Goal: Task Accomplishment & Management: Complete application form

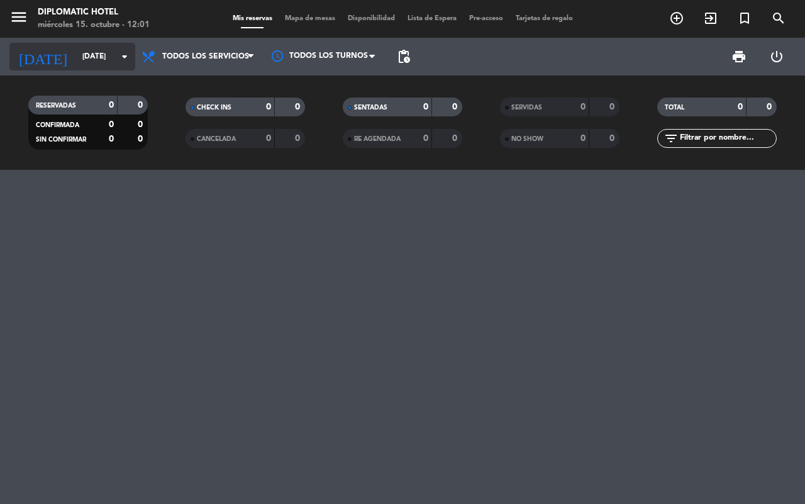
click at [105, 57] on input "[DATE]" at bounding box center [126, 56] width 100 height 21
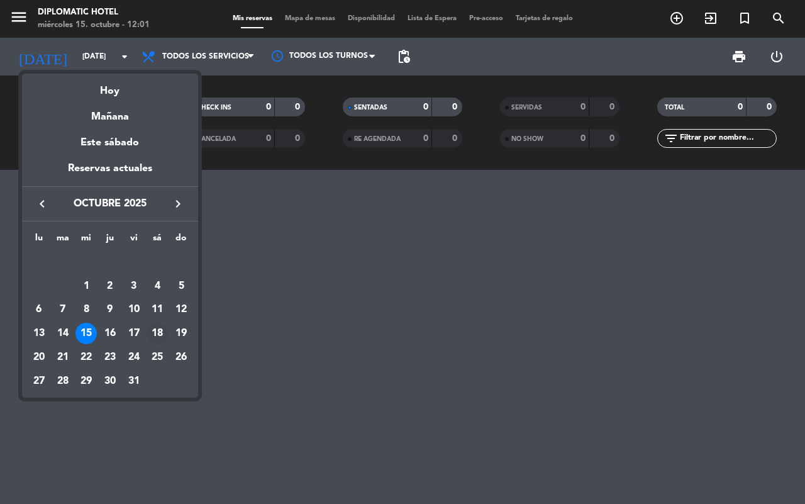
click at [161, 340] on div "18" at bounding box center [157, 333] width 21 height 21
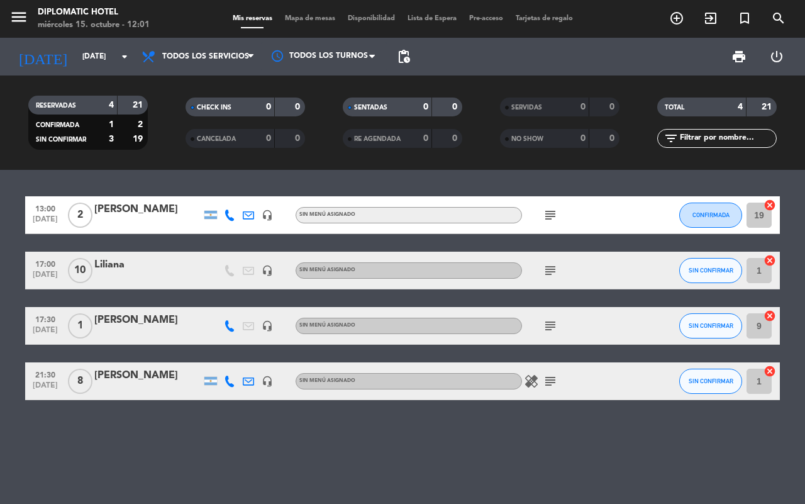
click at [549, 327] on icon "subject" at bounding box center [550, 325] width 15 height 15
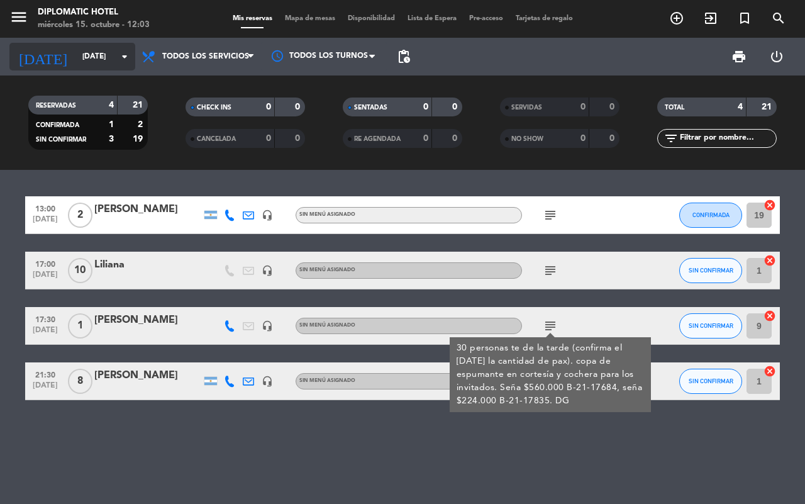
click at [103, 57] on input "sáb. 18 oct." at bounding box center [126, 56] width 100 height 21
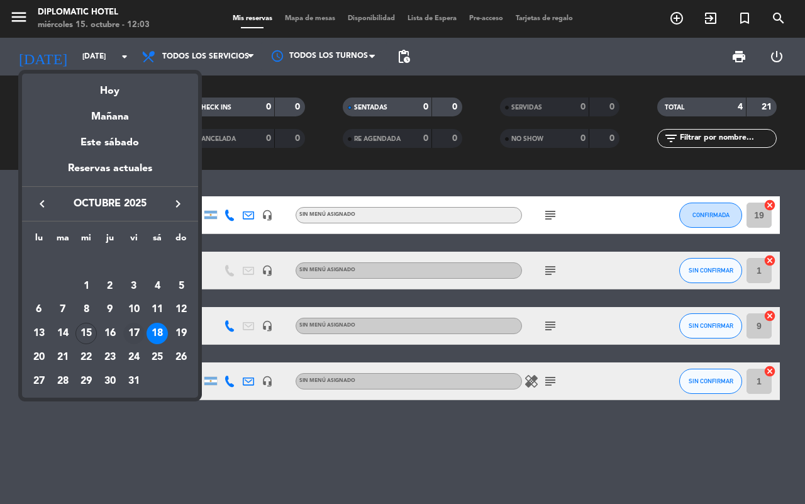
click at [134, 332] on div "17" at bounding box center [133, 333] width 21 height 21
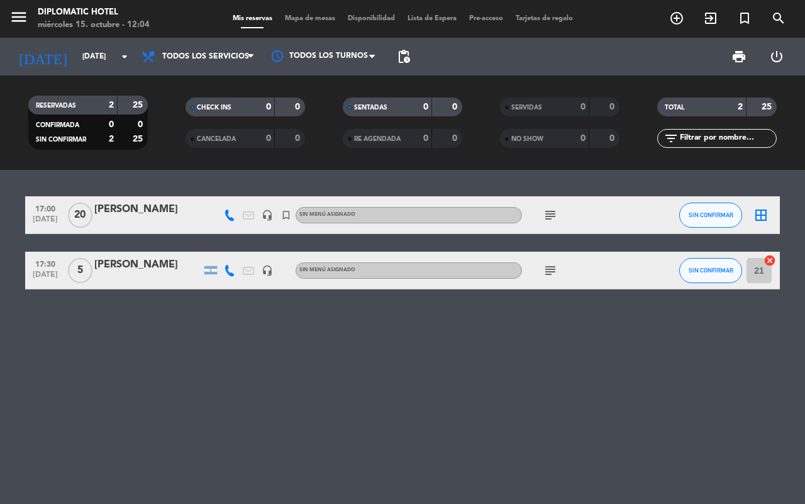
click at [137, 498] on div "17:00 oct. 17 20 Marcela Pascual headset_mic turned_in_not Sin menú asignado su…" at bounding box center [402, 337] width 805 height 334
click at [183, 467] on div "17:00 oct. 17 20 Marcela Pascual headset_mic turned_in_not Sin menú asignado su…" at bounding box center [402, 337] width 805 height 334
click at [82, 57] on input "[DATE]" at bounding box center [126, 56] width 100 height 21
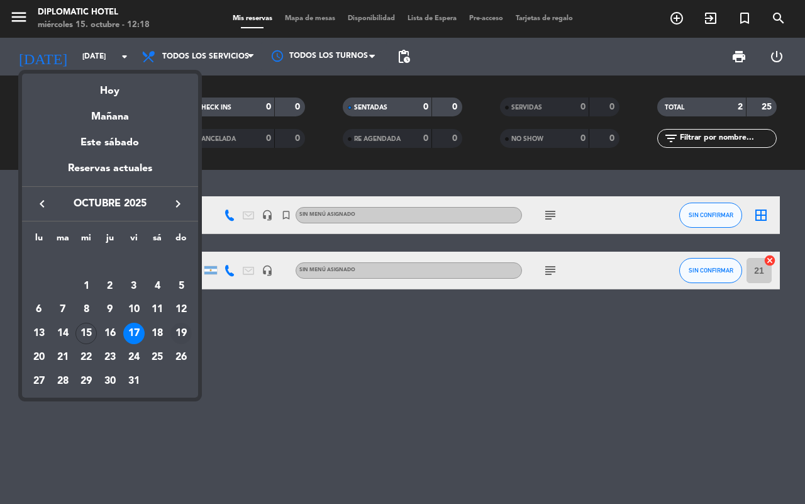
click at [177, 331] on div "19" at bounding box center [180, 333] width 21 height 21
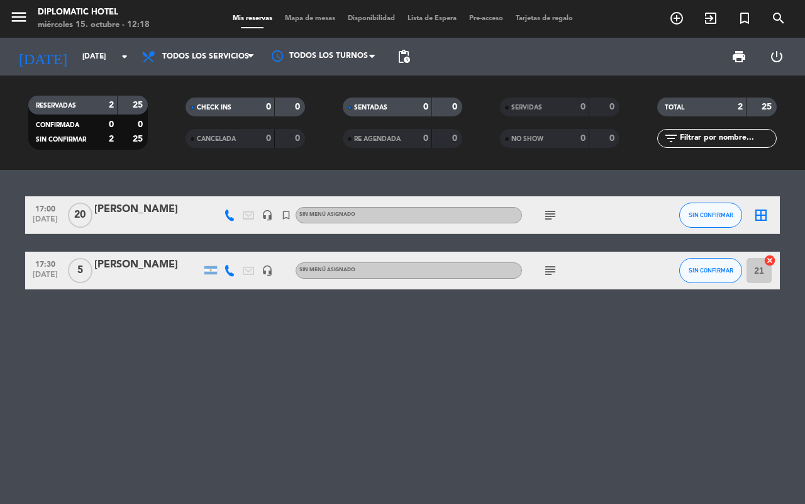
type input "dom. 19 oct."
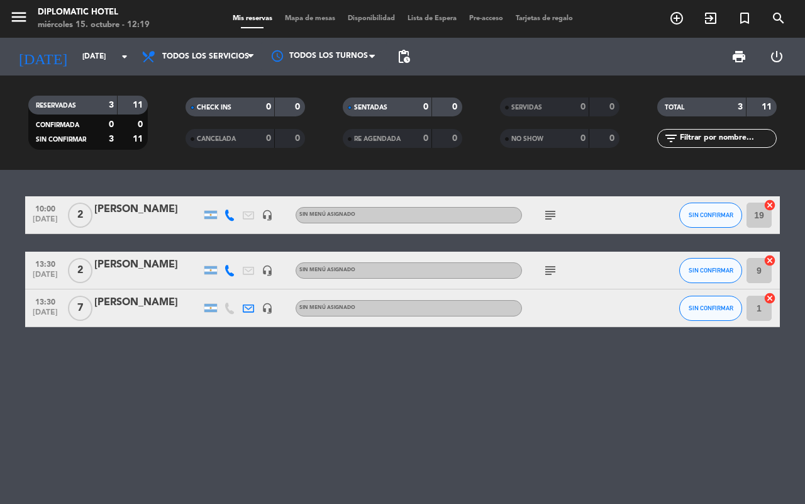
click at [552, 269] on icon "subject" at bounding box center [550, 270] width 15 height 15
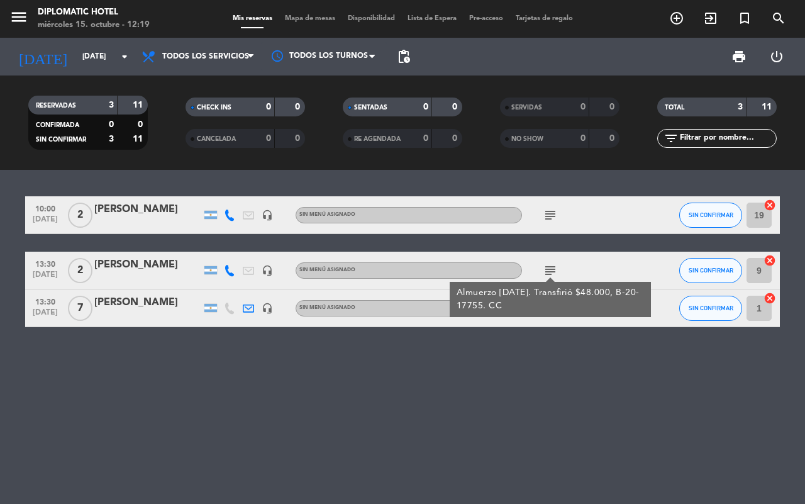
click at [550, 218] on icon "subject" at bounding box center [550, 215] width 15 height 15
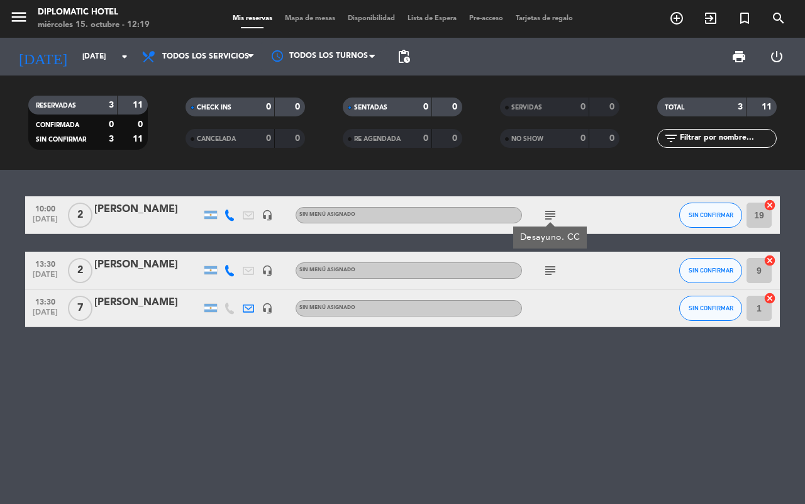
click at [549, 345] on div "10:00 oct. 19 2 Ignacio Nazar headset_mic Sin menú asignado subject Desayuno. C…" at bounding box center [402, 337] width 805 height 334
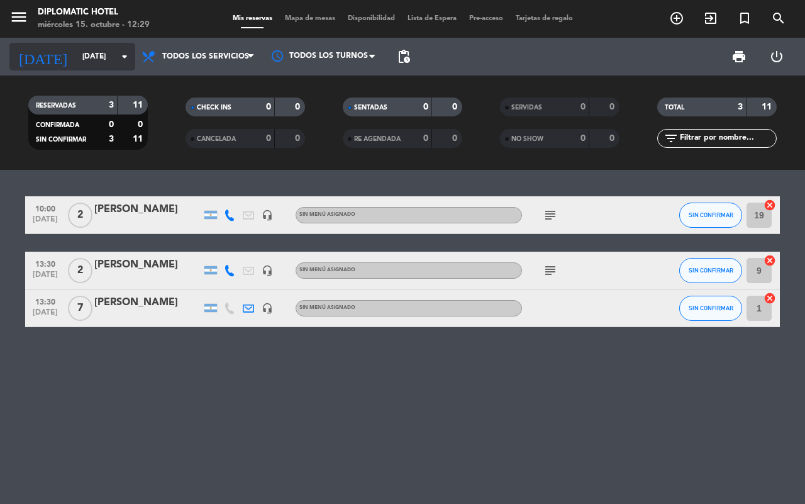
click at [90, 53] on input "dom. 19 oct." at bounding box center [126, 56] width 100 height 21
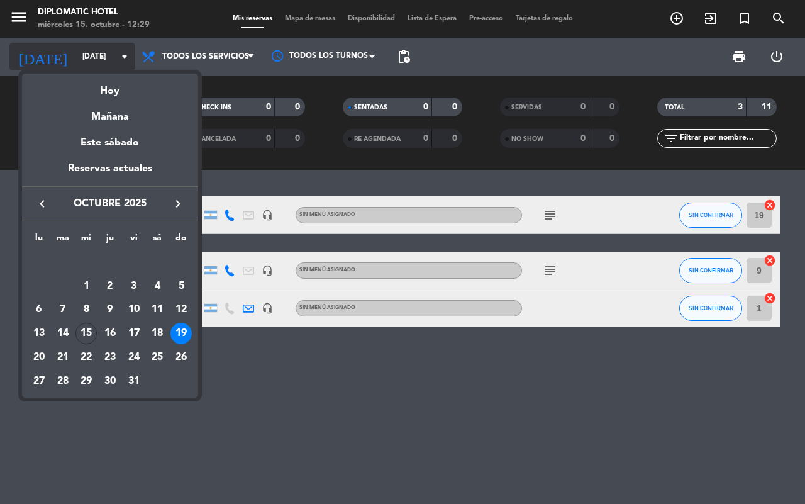
click at [90, 53] on div at bounding box center [402, 252] width 805 height 504
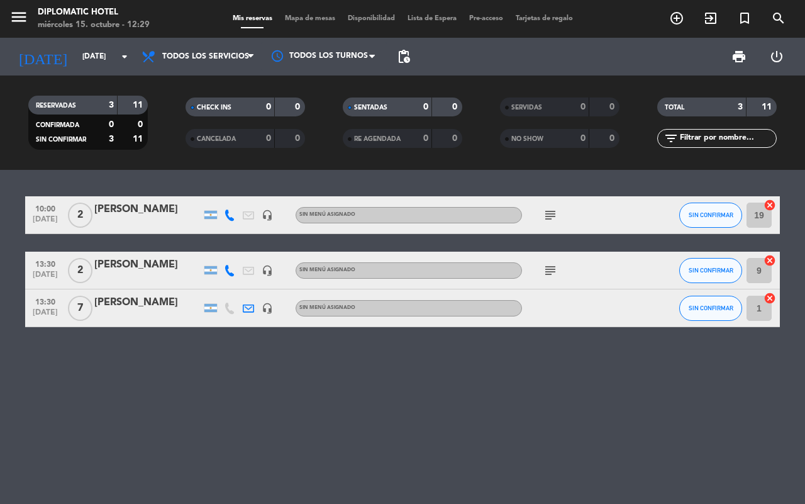
click at [138, 302] on div "Silvana Tamiazzo" at bounding box center [147, 302] width 107 height 16
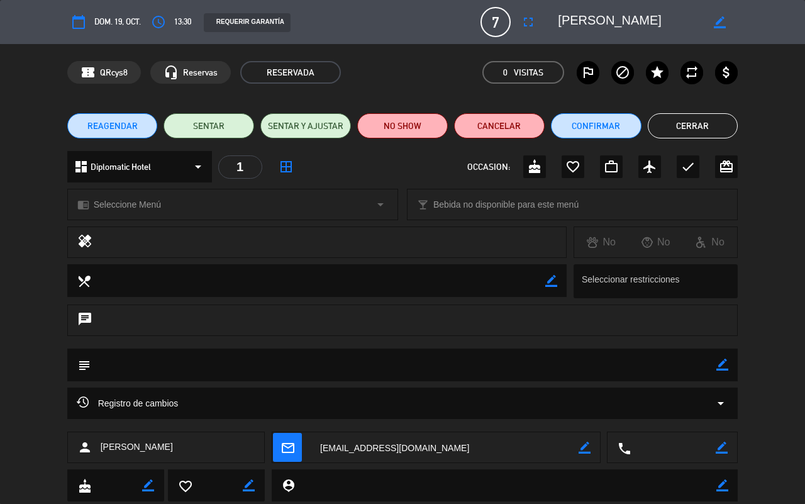
click at [721, 130] on button "Cerrar" at bounding box center [693, 125] width 91 height 25
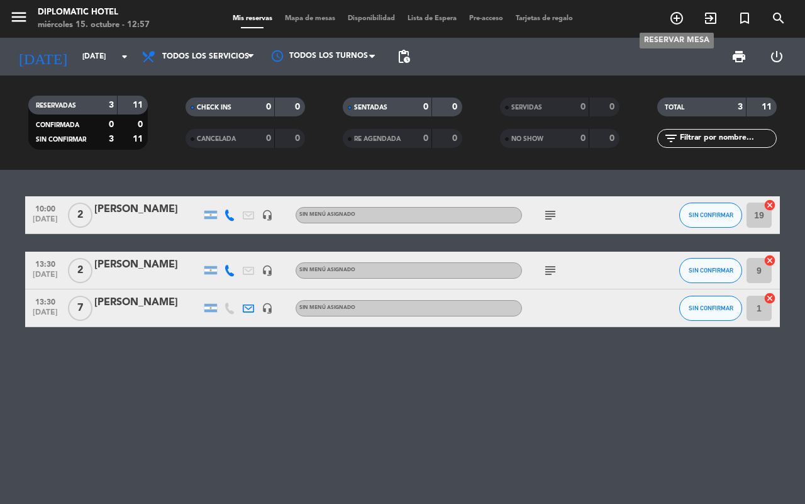
click at [680, 21] on icon "add_circle_outline" at bounding box center [676, 18] width 15 height 15
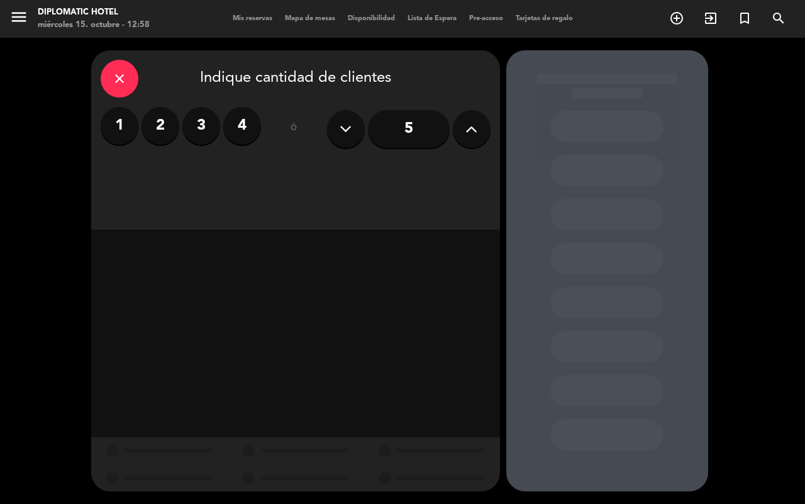
click at [203, 129] on label "3" at bounding box center [201, 126] width 38 height 38
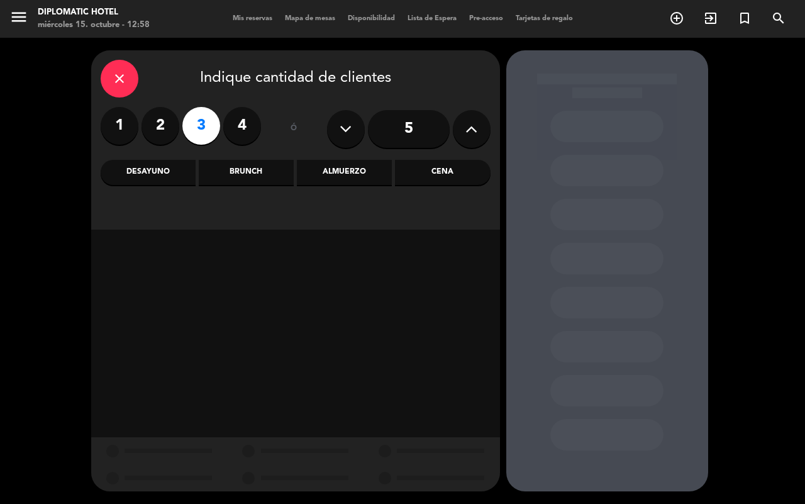
click at [323, 182] on div "Almuerzo" at bounding box center [344, 172] width 95 height 25
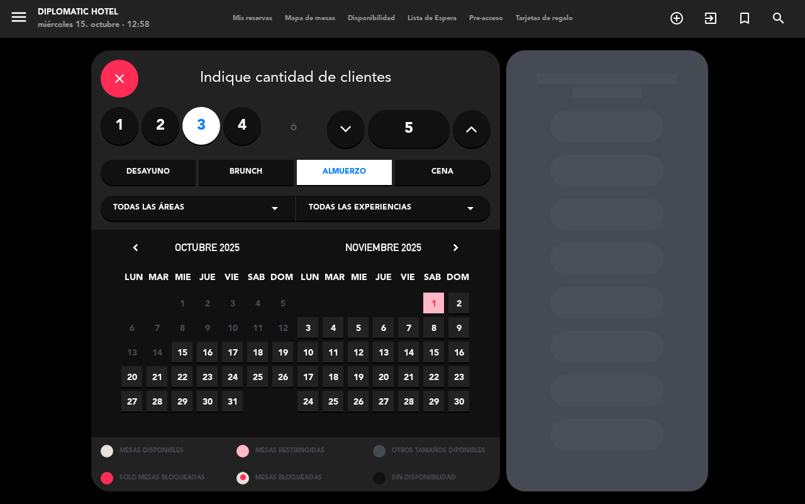
drag, startPoint x: 260, startPoint y: 356, endPoint x: 368, endPoint y: 357, distance: 108.2
click at [261, 357] on span "18" at bounding box center [257, 352] width 21 height 21
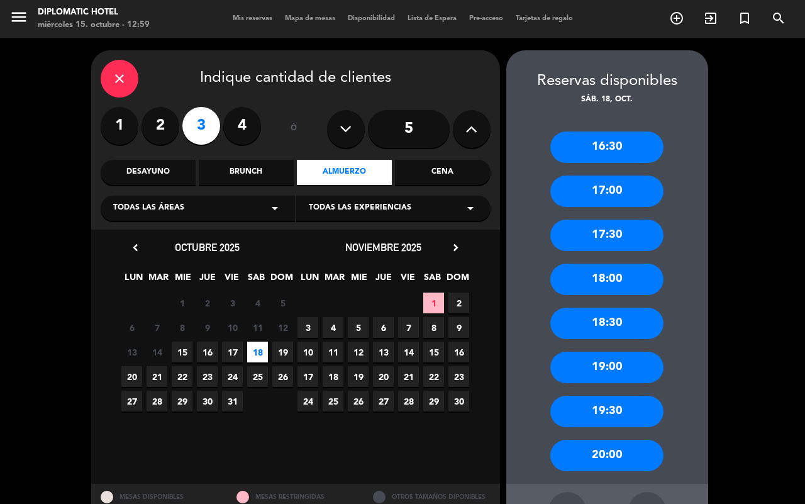
click at [625, 225] on div "17:30" at bounding box center [606, 235] width 113 height 31
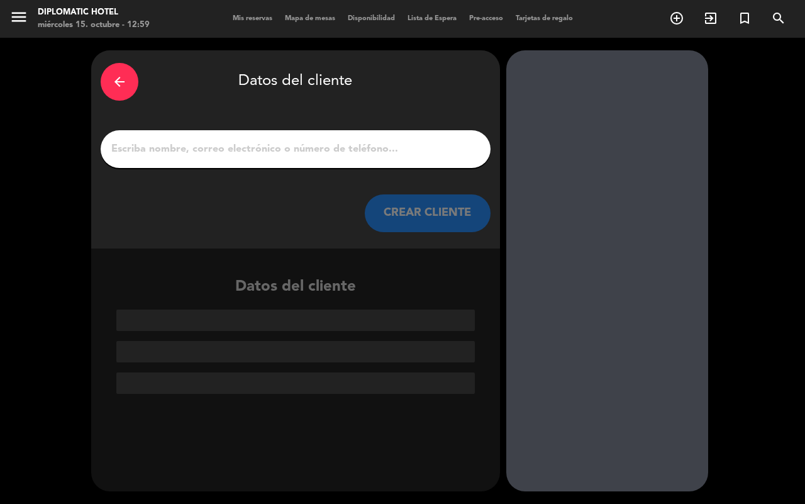
click at [332, 153] on input "1" at bounding box center [295, 149] width 371 height 18
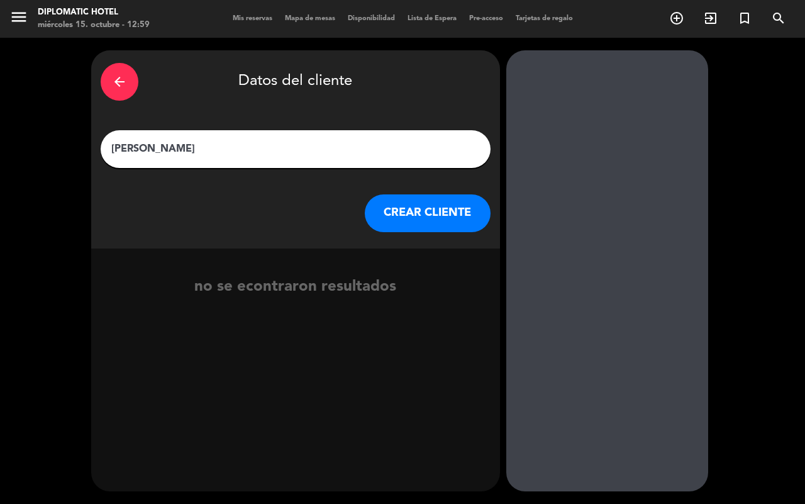
type input "Nicolas Calderon"
click at [421, 230] on button "CREAR CLIENTE" at bounding box center [428, 213] width 126 height 38
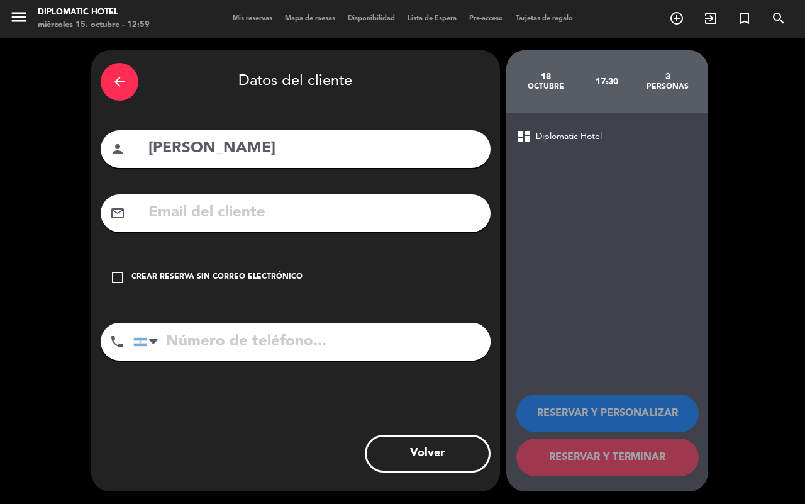
drag, startPoint x: 293, startPoint y: 226, endPoint x: 276, endPoint y: 228, distance: 17.0
click at [293, 225] on div "mail_outline" at bounding box center [296, 213] width 390 height 38
click at [220, 219] on input "text" at bounding box center [314, 213] width 334 height 26
paste input "calderonnicolas57@gmail.com"
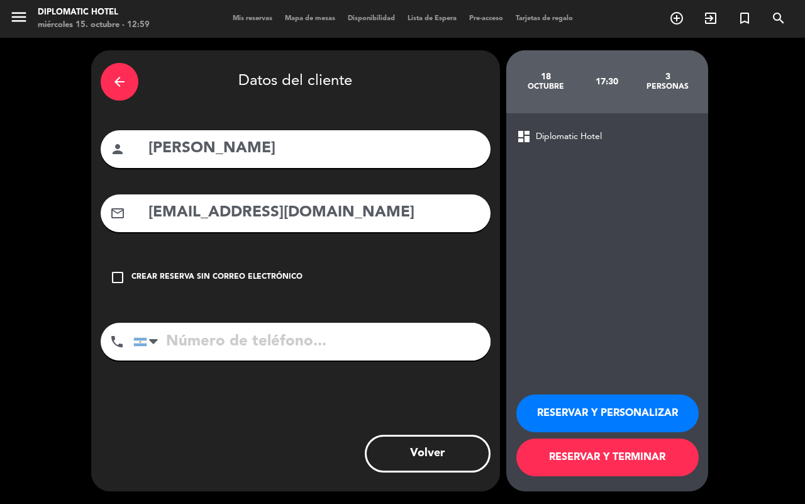
type input "calderonnicolas57@gmail.com"
click at [340, 335] on input "tel" at bounding box center [311, 342] width 357 height 38
click at [337, 343] on input "tel" at bounding box center [311, 342] width 357 height 38
paste input "54 9 2616 73-2697"
type input "54 9 2616 73-2697"
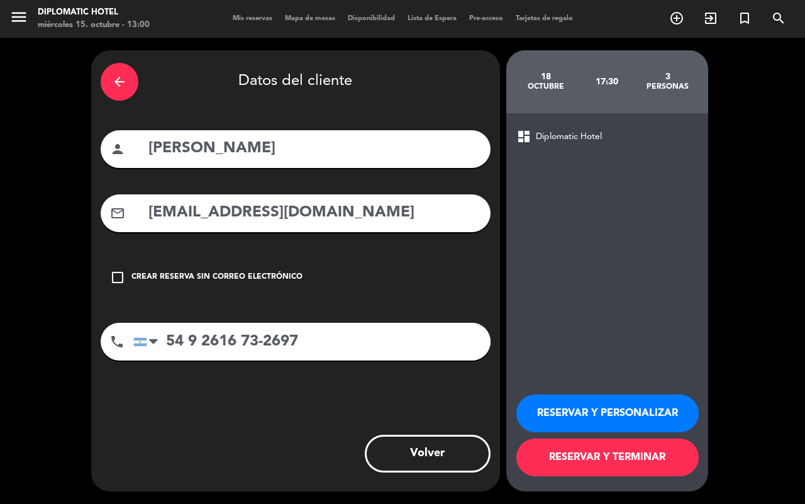
drag, startPoint x: 632, startPoint y: 418, endPoint x: 639, endPoint y: 444, distance: 26.7
click at [632, 417] on button "RESERVAR Y PERSONALIZAR" at bounding box center [607, 413] width 182 height 38
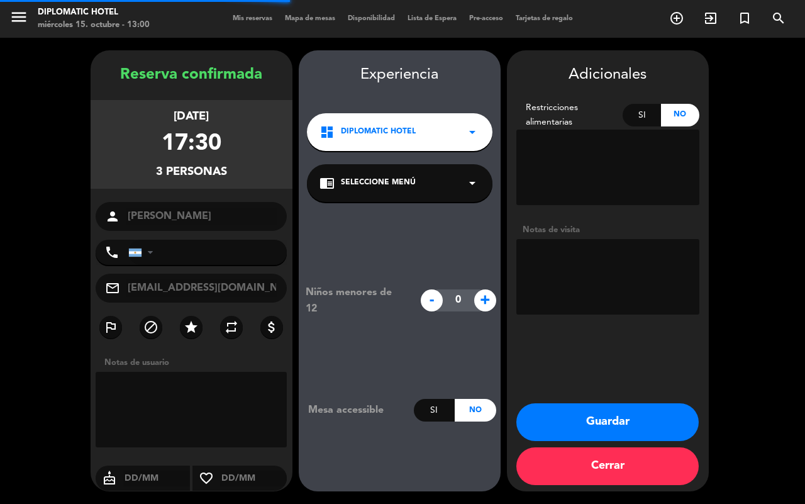
type input "+5492616732697"
click at [584, 260] on textarea at bounding box center [607, 276] width 183 height 75
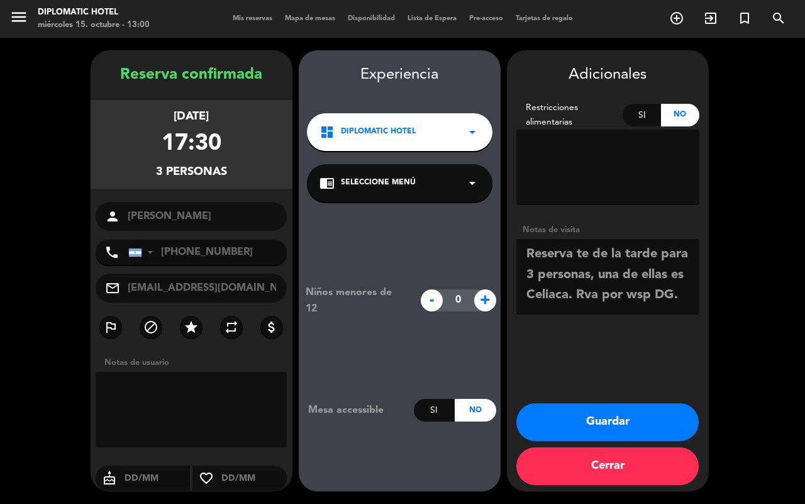
click at [650, 302] on textarea at bounding box center [607, 276] width 183 height 75
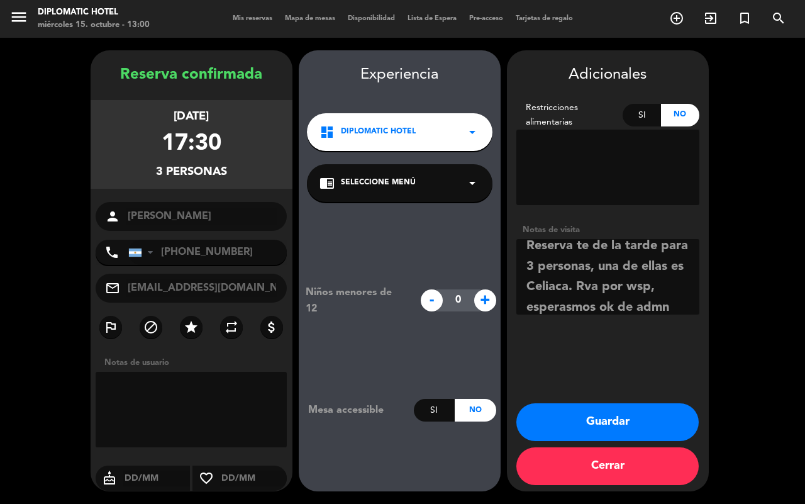
scroll to position [29, 0]
type textarea "Reserva te de la tarde para 3 personas, una de ellas es Celiaca. Rva por wsp, e…"
click at [598, 156] on textarea at bounding box center [607, 167] width 183 height 75
click at [542, 142] on textarea at bounding box center [607, 167] width 183 height 75
click at [649, 149] on textarea at bounding box center [607, 167] width 183 height 75
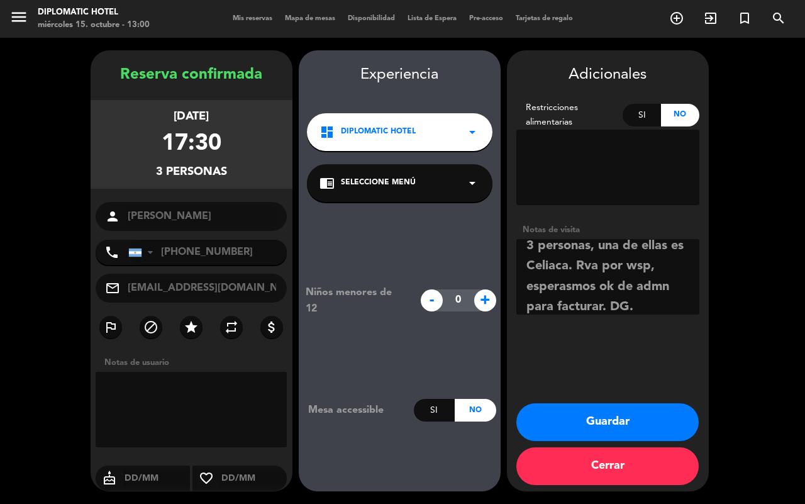
click at [648, 123] on div "Si" at bounding box center [642, 115] width 38 height 23
click at [649, 157] on textarea at bounding box center [607, 167] width 183 height 75
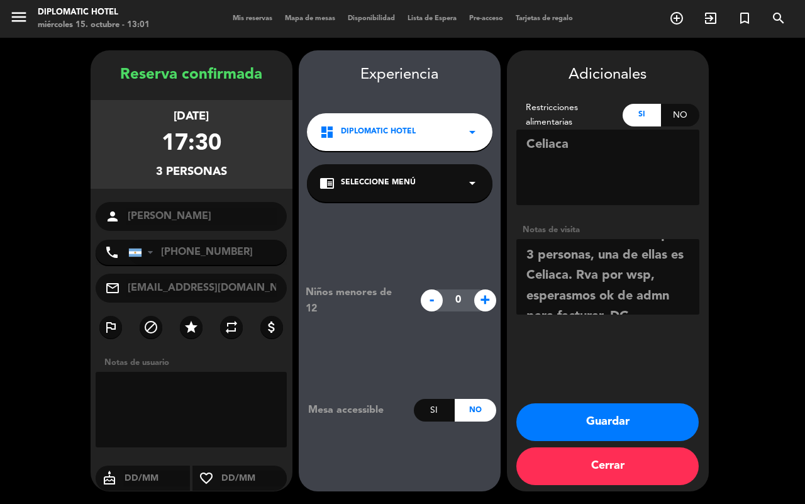
scroll to position [36, 0]
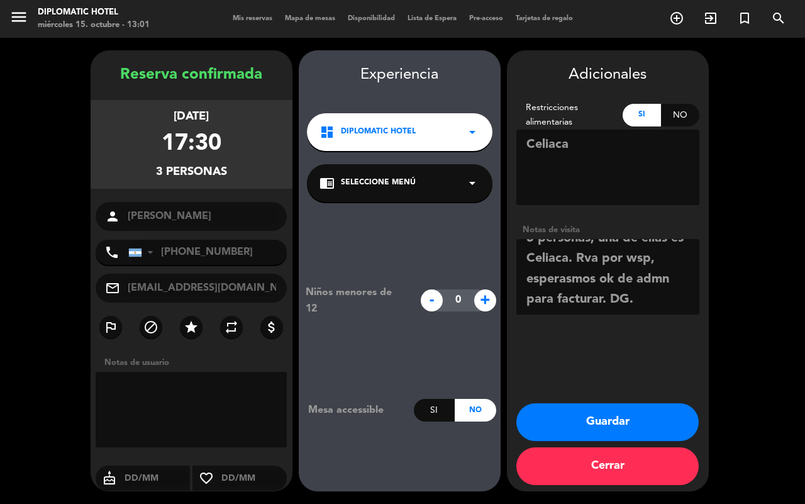
type textarea "Celiaca"
click at [642, 413] on button "Guardar" at bounding box center [607, 422] width 182 height 38
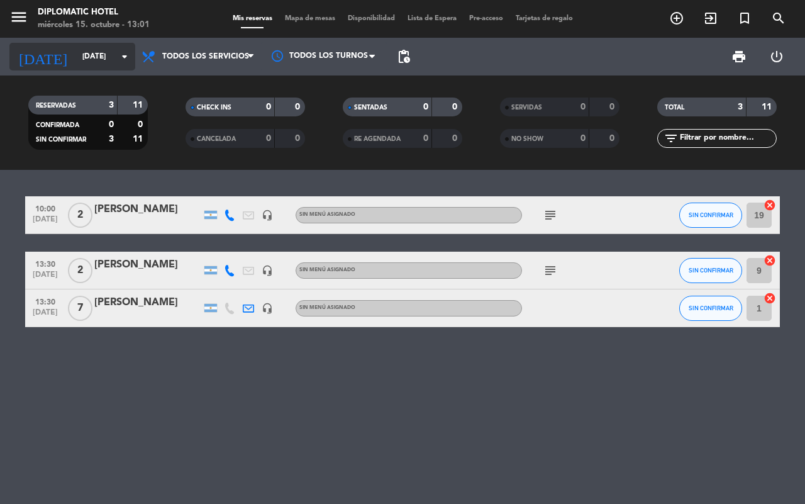
click at [79, 50] on input "dom. 19 oct." at bounding box center [126, 56] width 100 height 21
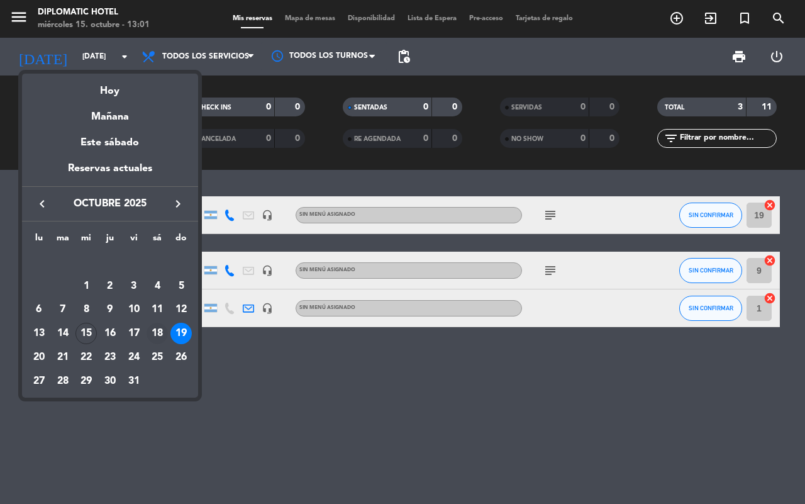
click at [154, 338] on div "18" at bounding box center [157, 333] width 21 height 21
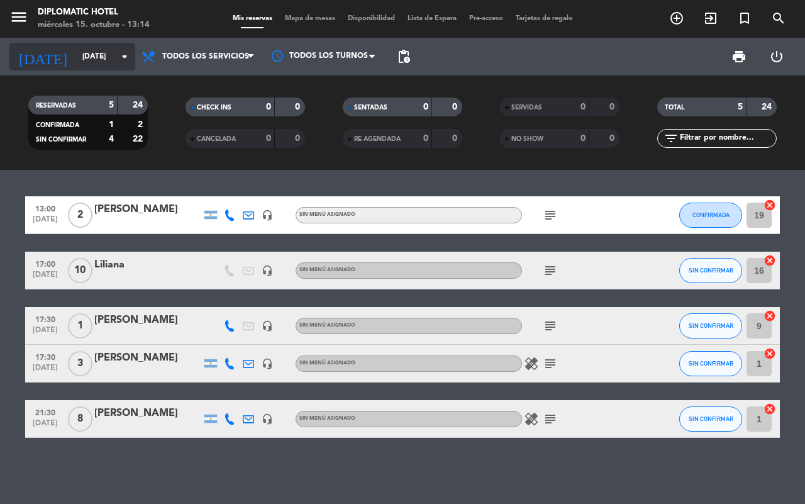
click at [88, 54] on input "sáb. 18 oct." at bounding box center [126, 56] width 100 height 21
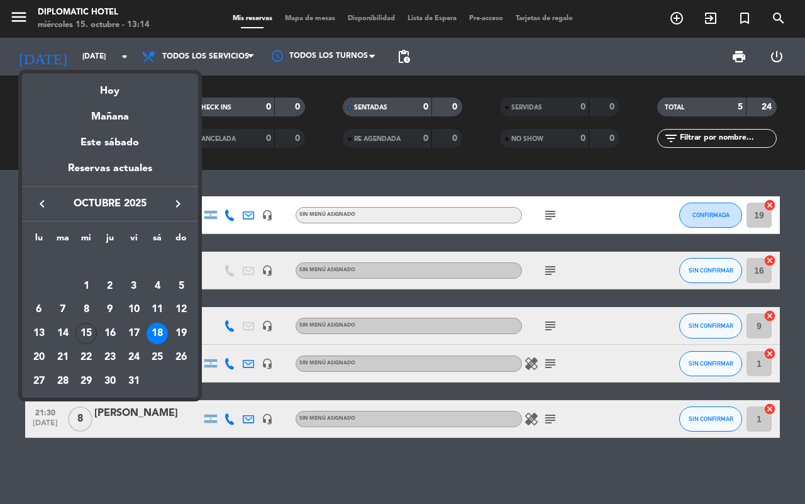
drag, startPoint x: 101, startPoint y: 332, endPoint x: 121, endPoint y: 338, distance: 21.1
click at [103, 332] on div "16" at bounding box center [109, 333] width 21 height 21
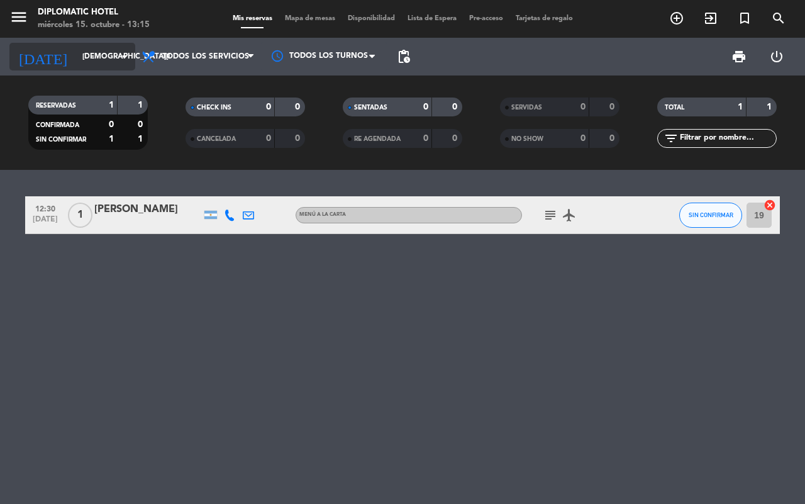
click at [76, 55] on input "jue. 16 oct." at bounding box center [126, 56] width 100 height 21
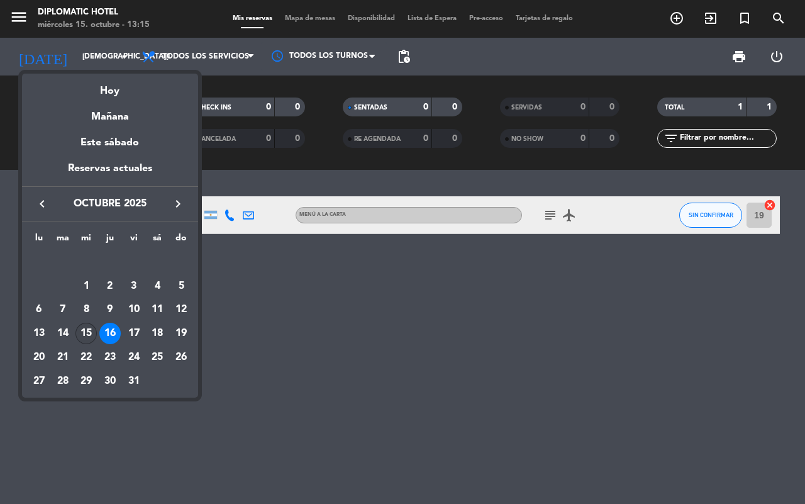
drag, startPoint x: 89, startPoint y: 324, endPoint x: 118, endPoint y: 333, distance: 29.8
click at [89, 325] on div "15" at bounding box center [85, 333] width 21 height 21
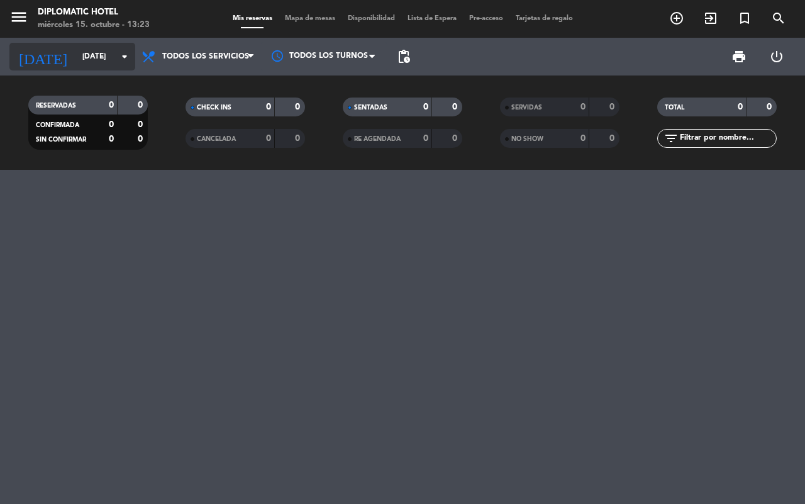
click at [76, 64] on input "mié. 15 oct." at bounding box center [126, 56] width 100 height 21
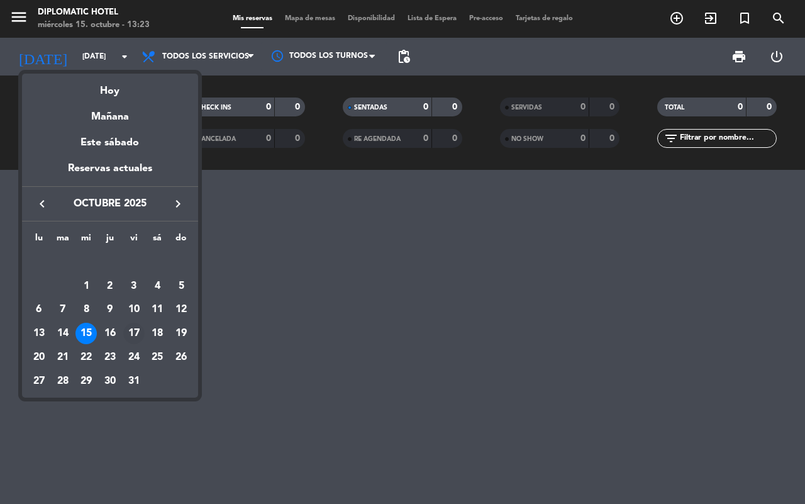
click at [129, 328] on div "17" at bounding box center [133, 333] width 21 height 21
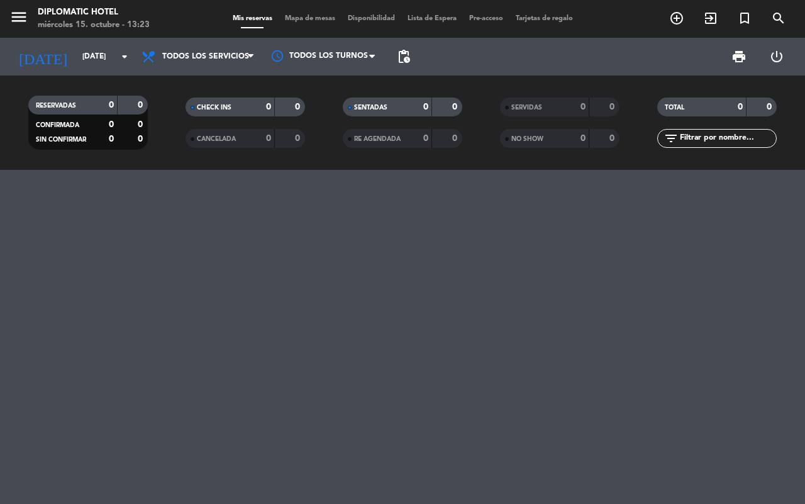
type input "[DATE]"
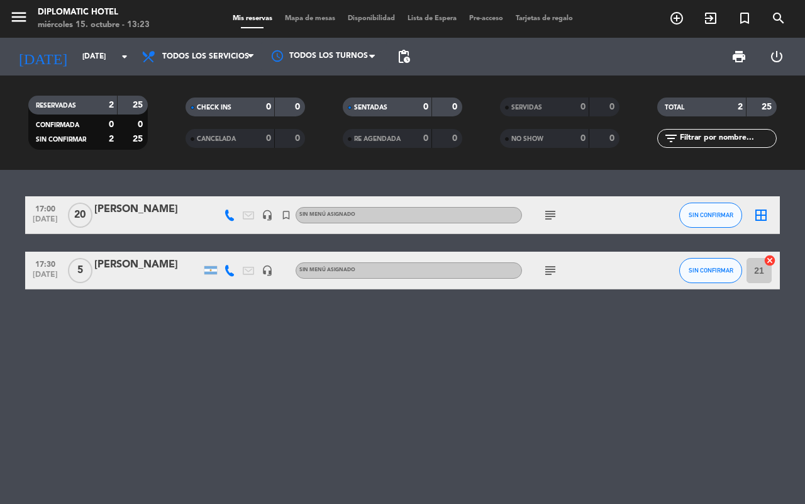
click at [150, 216] on div "[PERSON_NAME]" at bounding box center [147, 209] width 107 height 16
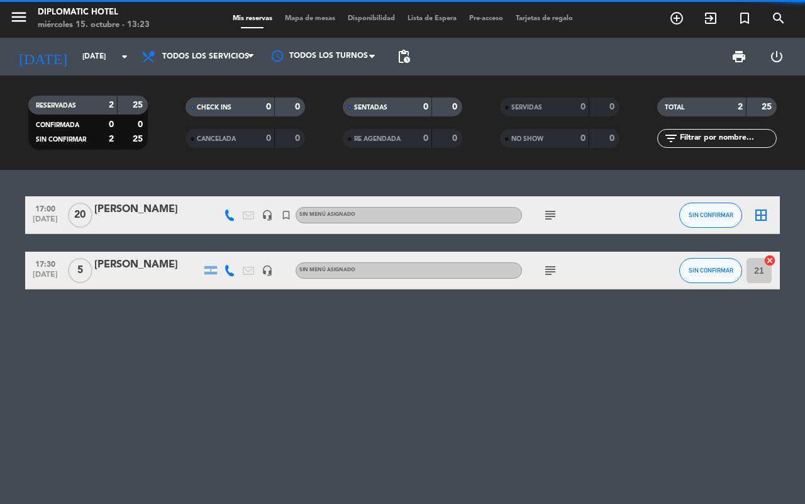
click at [115, 216] on div "[PERSON_NAME]" at bounding box center [147, 209] width 107 height 16
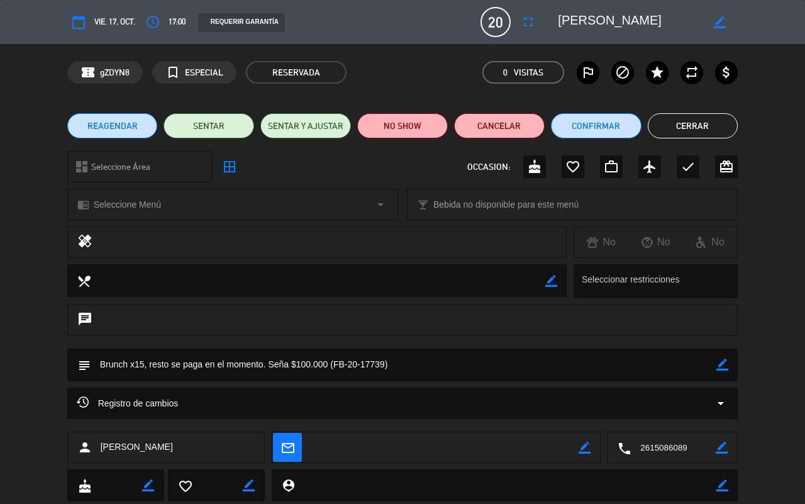
click at [720, 366] on icon "border_color" at bounding box center [723, 365] width 12 height 12
click at [454, 372] on textarea at bounding box center [404, 365] width 627 height 32
drag, startPoint x: 620, startPoint y: 372, endPoint x: 652, endPoint y: 372, distance: 31.5
click at [622, 372] on textarea at bounding box center [404, 365] width 627 height 32
click at [652, 373] on textarea at bounding box center [404, 365] width 627 height 32
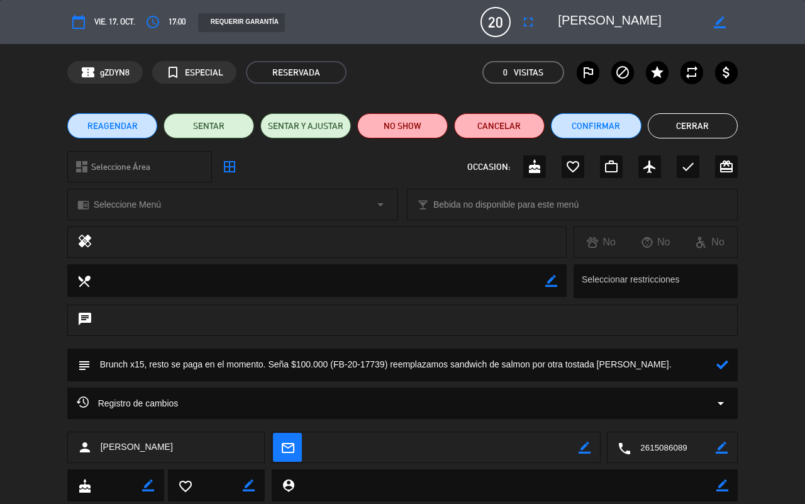
click at [652, 369] on textarea at bounding box center [404, 365] width 627 height 32
click at [651, 366] on textarea at bounding box center [404, 365] width 627 height 32
click at [645, 362] on textarea at bounding box center [404, 365] width 627 height 32
click at [498, 379] on textarea at bounding box center [404, 365] width 627 height 32
click at [645, 369] on textarea at bounding box center [404, 365] width 627 height 32
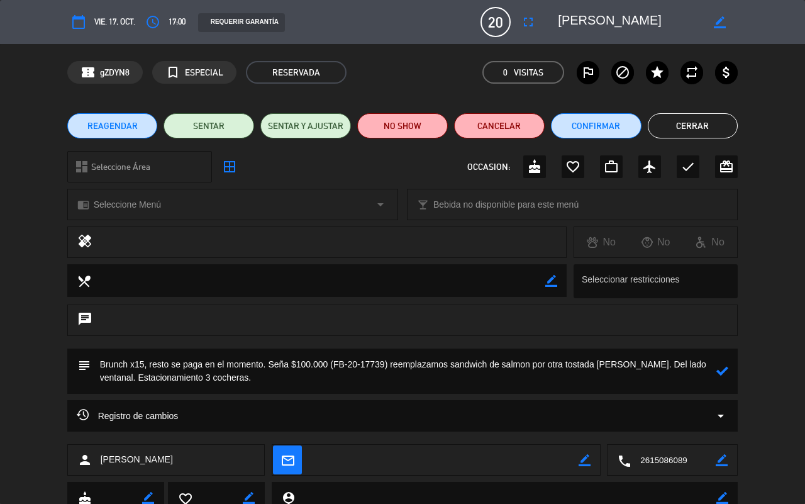
click at [346, 379] on textarea at bounding box center [404, 371] width 627 height 45
click at [719, 370] on icon at bounding box center [723, 371] width 12 height 12
click at [728, 372] on icon "border_color" at bounding box center [723, 371] width 12 height 12
click at [257, 377] on textarea at bounding box center [404, 371] width 627 height 45
type textarea "Brunch x15, resto se paga en el momento. Seña $100.000 (FB-20-17739) reemplazam…"
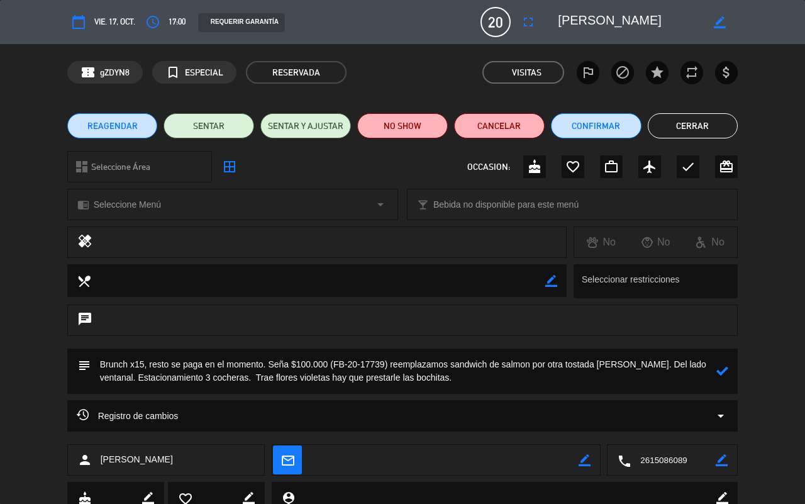
click at [718, 369] on icon at bounding box center [723, 371] width 12 height 12
drag, startPoint x: 706, startPoint y: 129, endPoint x: 741, endPoint y: 148, distance: 39.4
click at [706, 130] on button "Cerrar" at bounding box center [693, 125] width 91 height 25
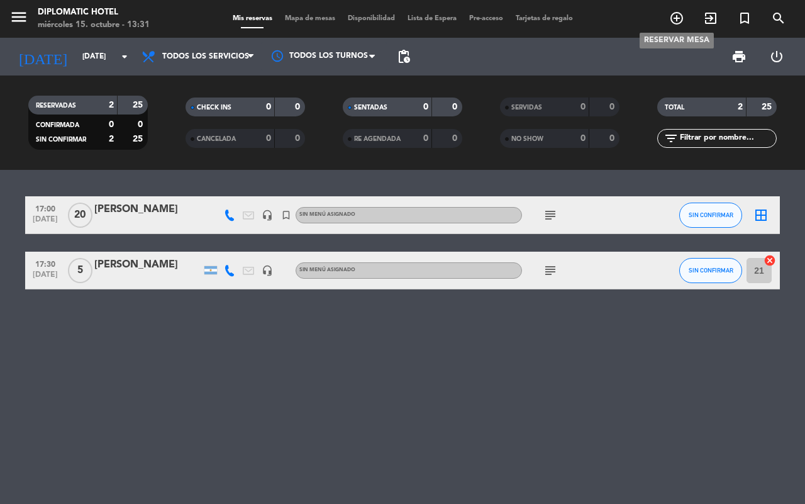
click at [673, 14] on icon "add_circle_outline" at bounding box center [676, 18] width 15 height 15
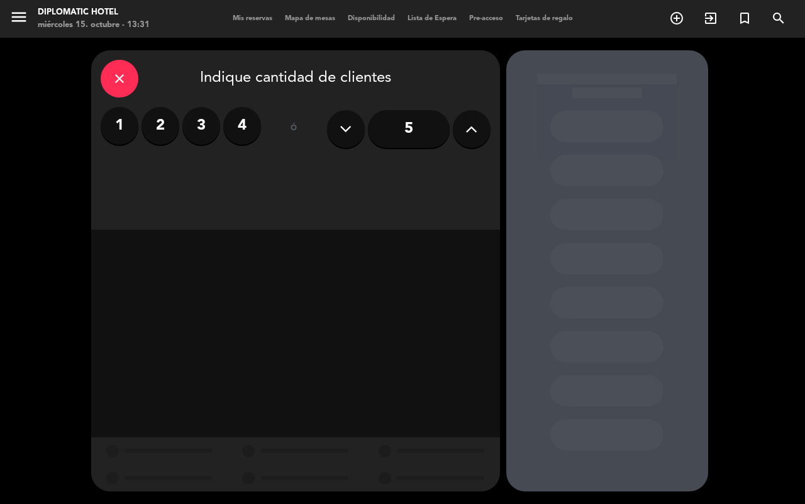
click at [252, 142] on div "1 2 3 4" at bounding box center [181, 126] width 160 height 38
click at [248, 133] on label "4" at bounding box center [242, 126] width 38 height 38
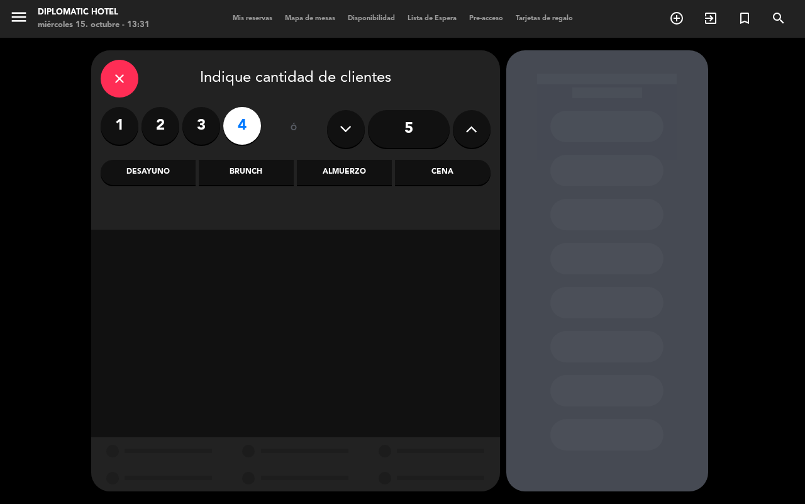
click at [160, 176] on div "Desayuno" at bounding box center [148, 172] width 95 height 25
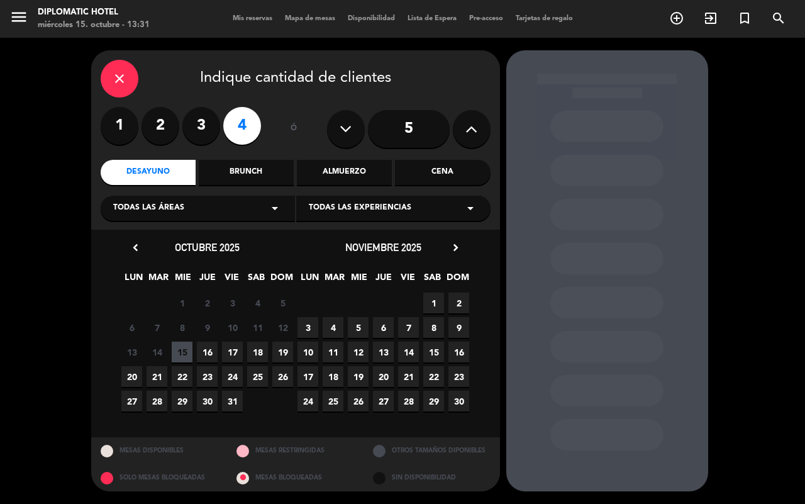
click at [287, 351] on span "19" at bounding box center [282, 352] width 21 height 21
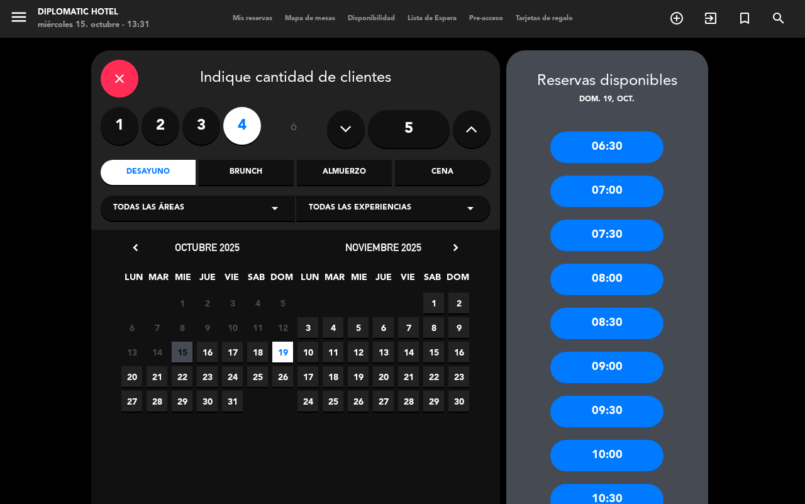
click at [604, 401] on div "09:30" at bounding box center [606, 411] width 113 height 31
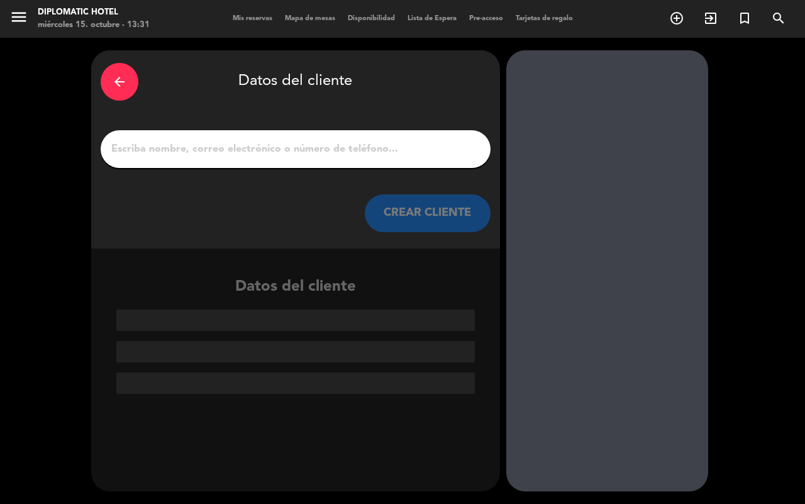
click at [204, 147] on input "1" at bounding box center [295, 149] width 371 height 18
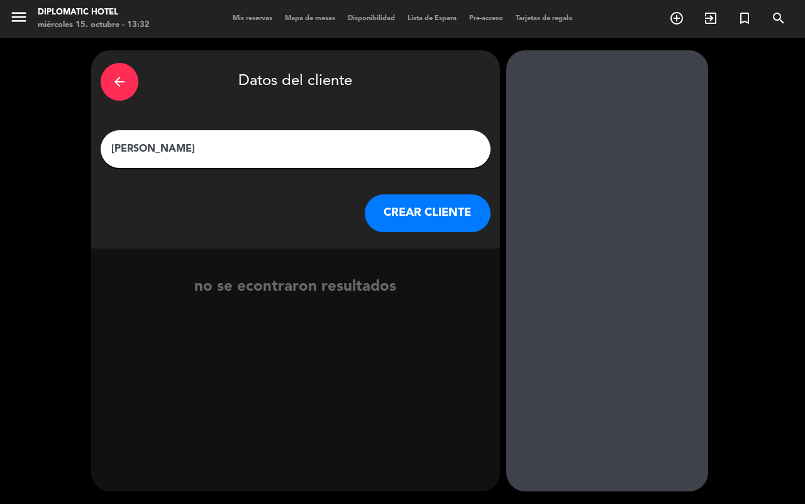
type input "[PERSON_NAME]"
click at [407, 209] on button "CREAR CLIENTE" at bounding box center [428, 213] width 126 height 38
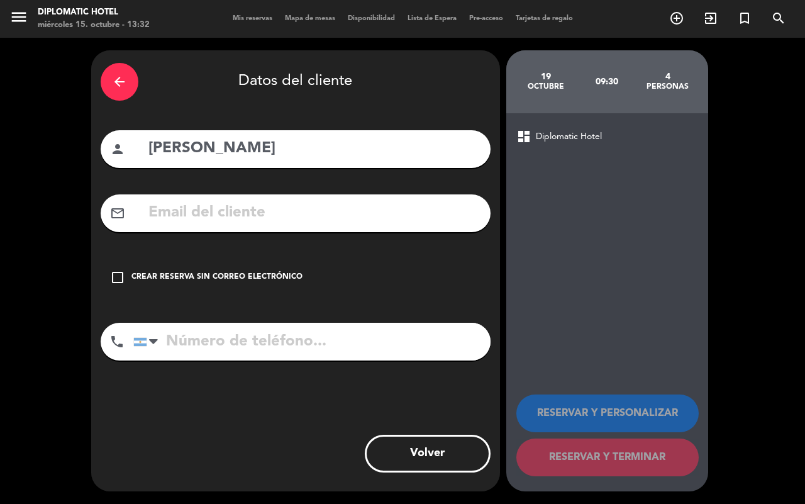
click at [237, 349] on input "tel" at bounding box center [311, 342] width 357 height 38
click at [151, 277] on div "Crear reserva sin correo electrónico" at bounding box center [216, 277] width 171 height 13
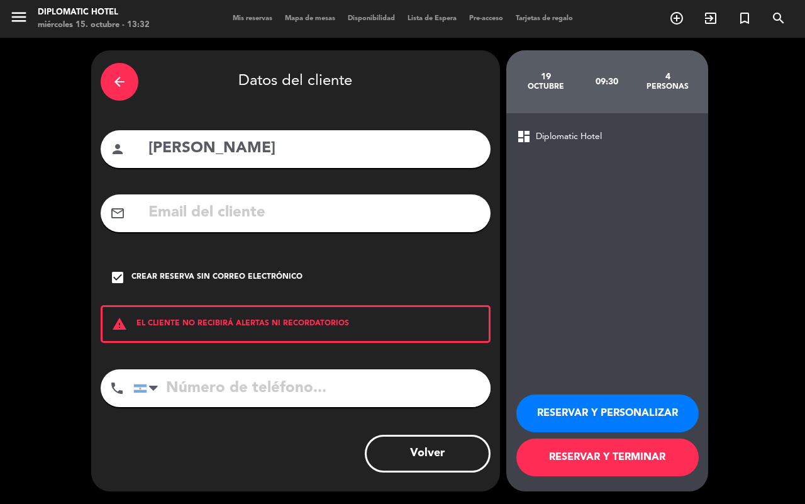
click at [230, 392] on input "tel" at bounding box center [311, 388] width 357 height 38
type input "2612160053"
click at [656, 410] on button "RESERVAR Y PERSONALIZAR" at bounding box center [607, 413] width 182 height 38
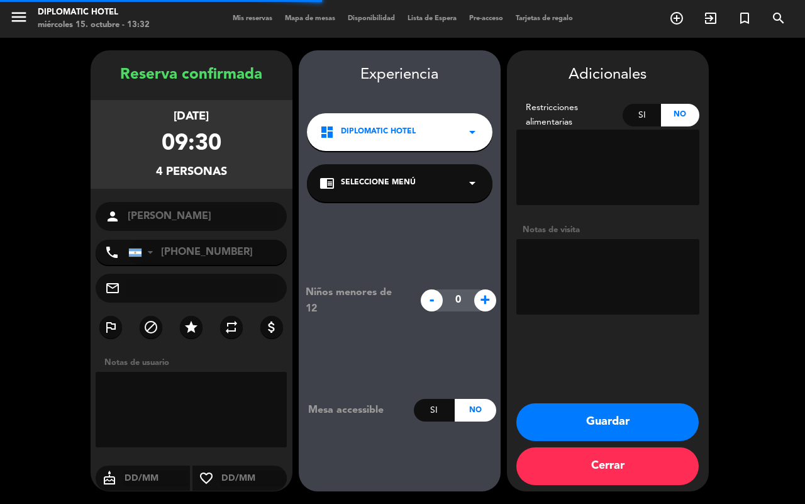
click at [227, 208] on div "person [PERSON_NAME]" at bounding box center [192, 216] width 192 height 29
click at [664, 244] on textarea at bounding box center [607, 276] width 183 height 75
type textarea "d"
type textarea "RESERVA POR TELEFONO DG"
click at [678, 422] on button "Guardar" at bounding box center [607, 422] width 182 height 38
